Goal: Task Accomplishment & Management: Manage account settings

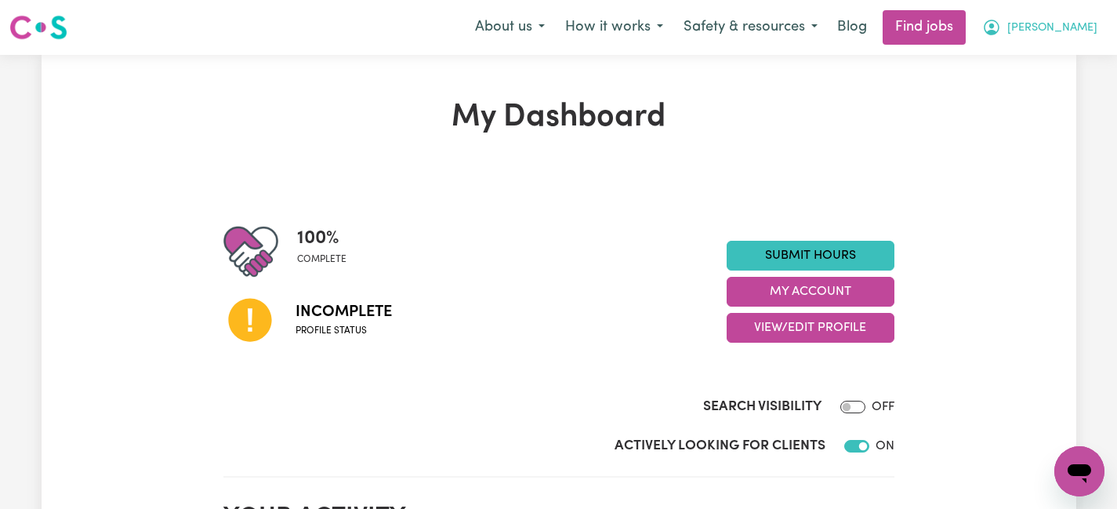
click at [1078, 24] on span "[PERSON_NAME]" at bounding box center [1053, 28] width 90 height 17
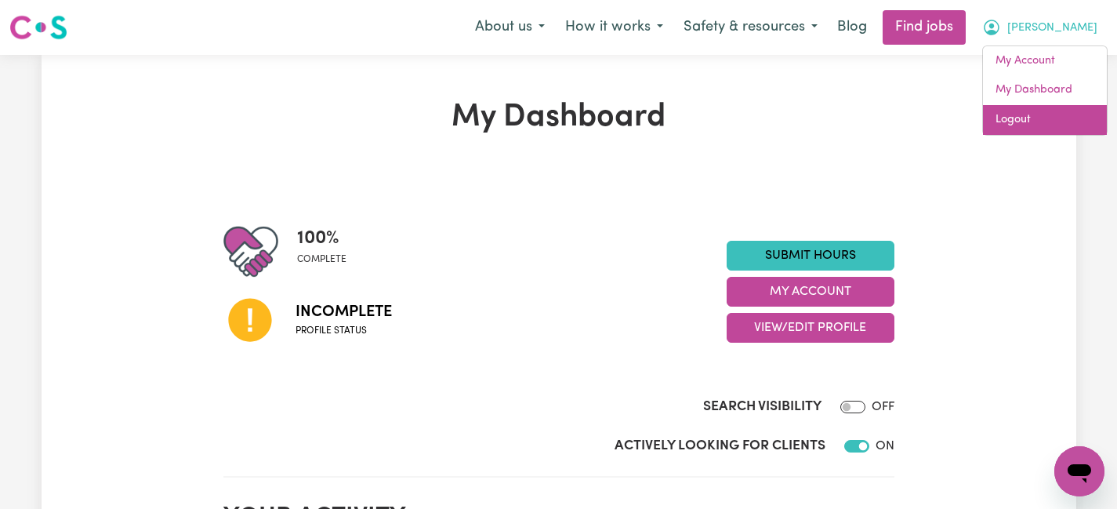
click at [1026, 126] on link "Logout" at bounding box center [1045, 120] width 124 height 30
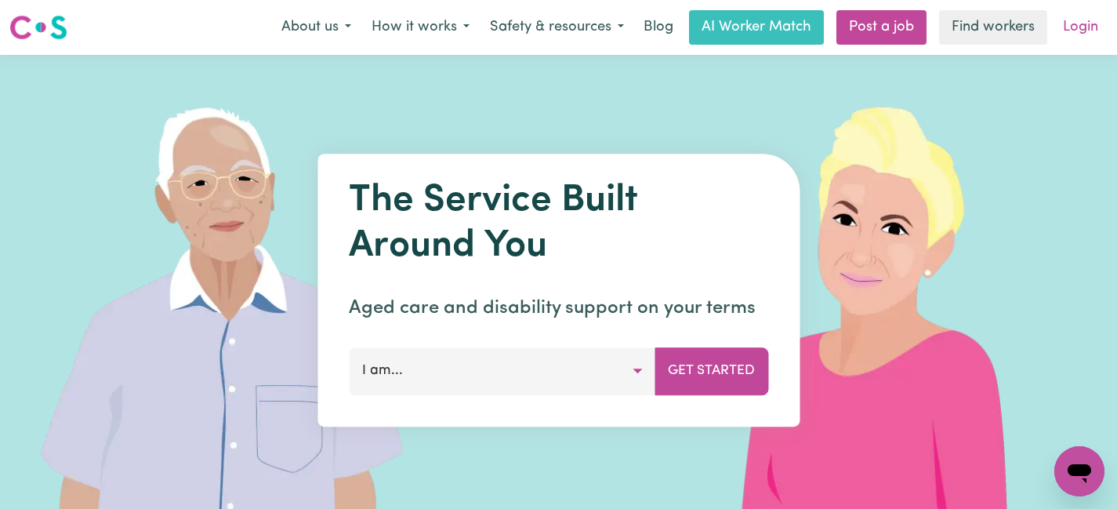
click at [1092, 30] on link "Login" at bounding box center [1081, 27] width 54 height 34
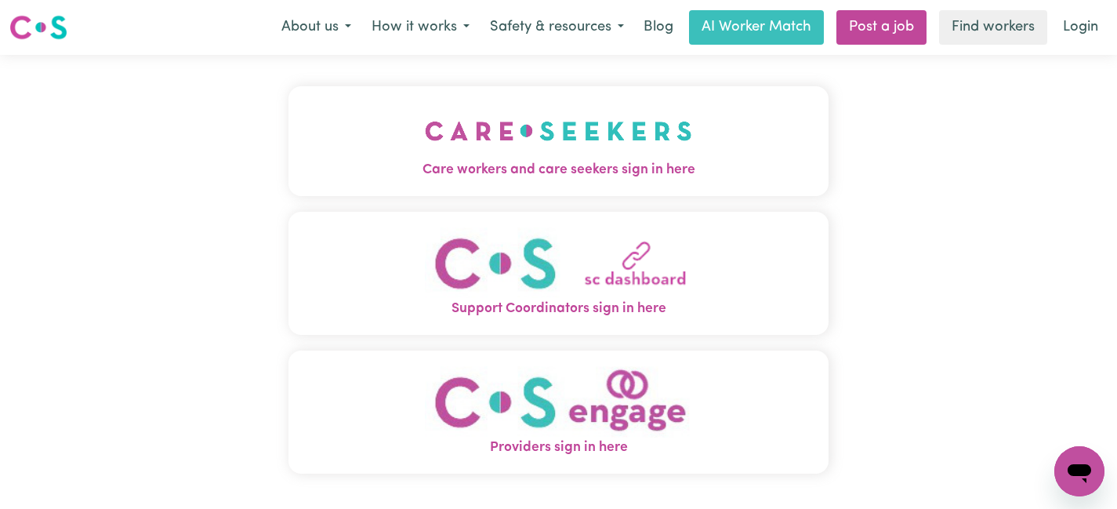
click at [551, 162] on span "Care workers and care seekers sign in here" at bounding box center [559, 170] width 540 height 20
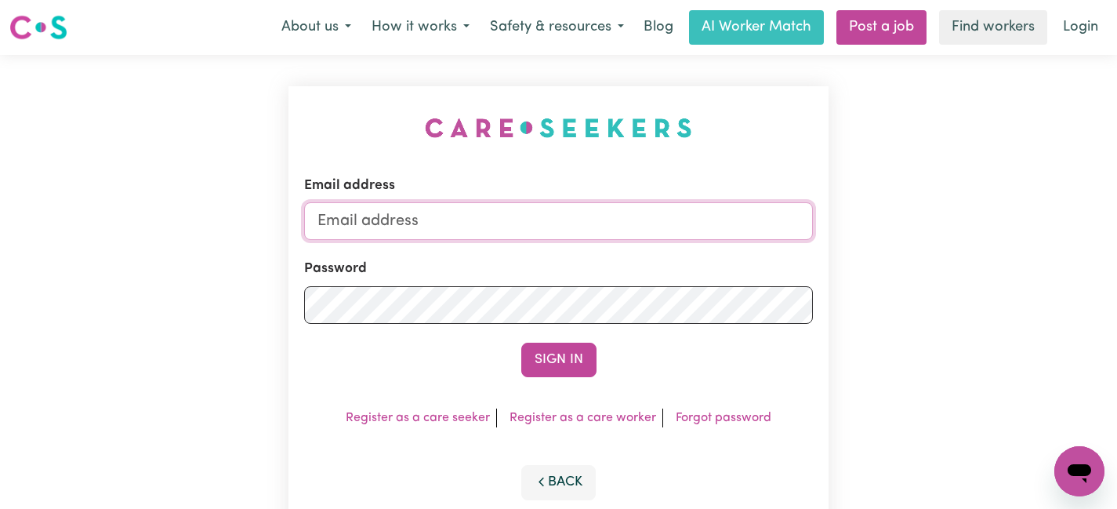
type input "[EMAIL_ADDRESS][DOMAIN_NAME]"
click at [286, 289] on div "Email address [EMAIL_ADDRESS][DOMAIN_NAME] Password Sign In Register as a care …" at bounding box center [558, 309] width 559 height 508
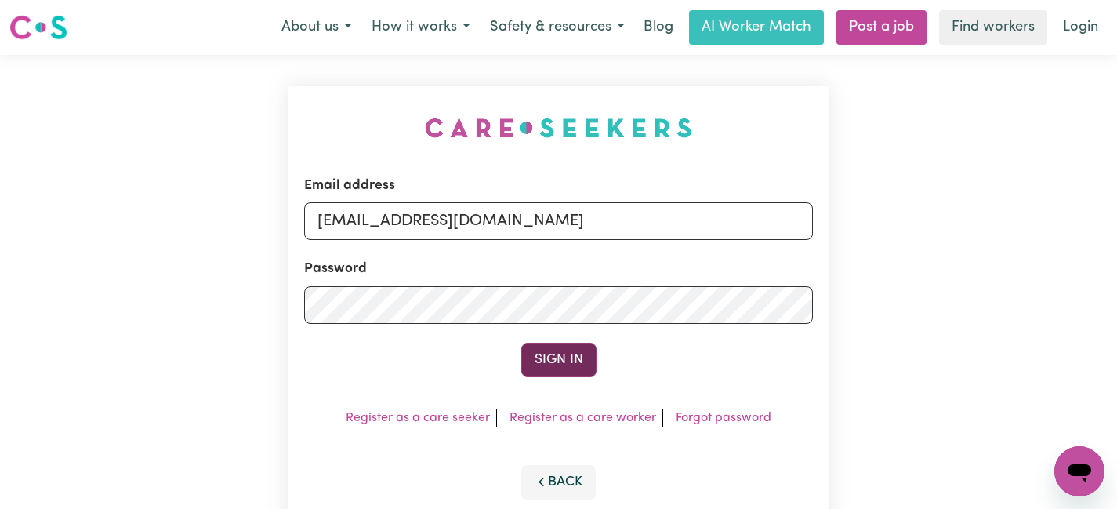
click at [582, 357] on button "Sign In" at bounding box center [558, 360] width 75 height 34
